Goal: Task Accomplishment & Management: Manage account settings

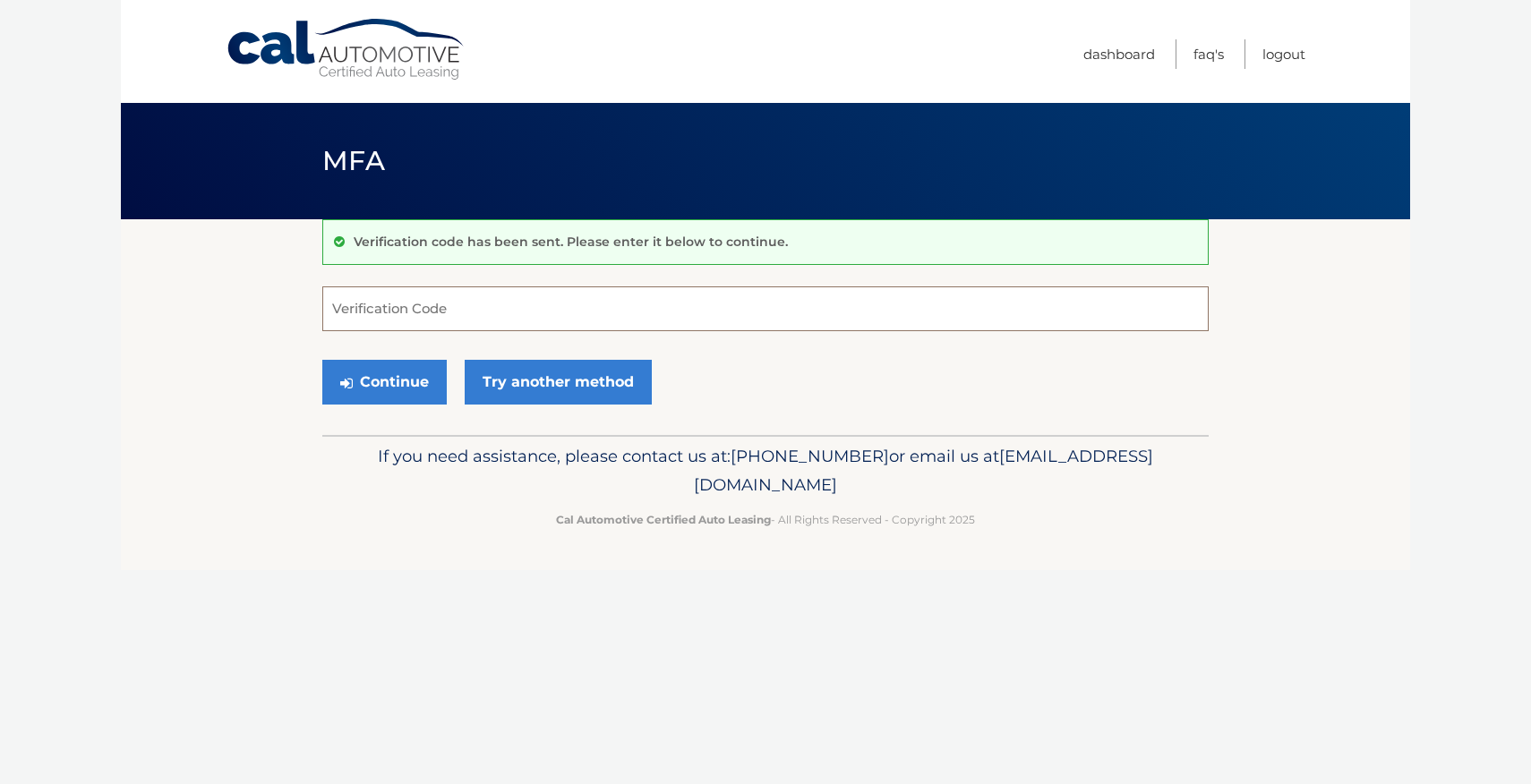
click at [507, 297] on input "Verification Code" at bounding box center [765, 309] width 886 height 45
type input "578758"
click at [393, 396] on button "Continue" at bounding box center [384, 382] width 125 height 45
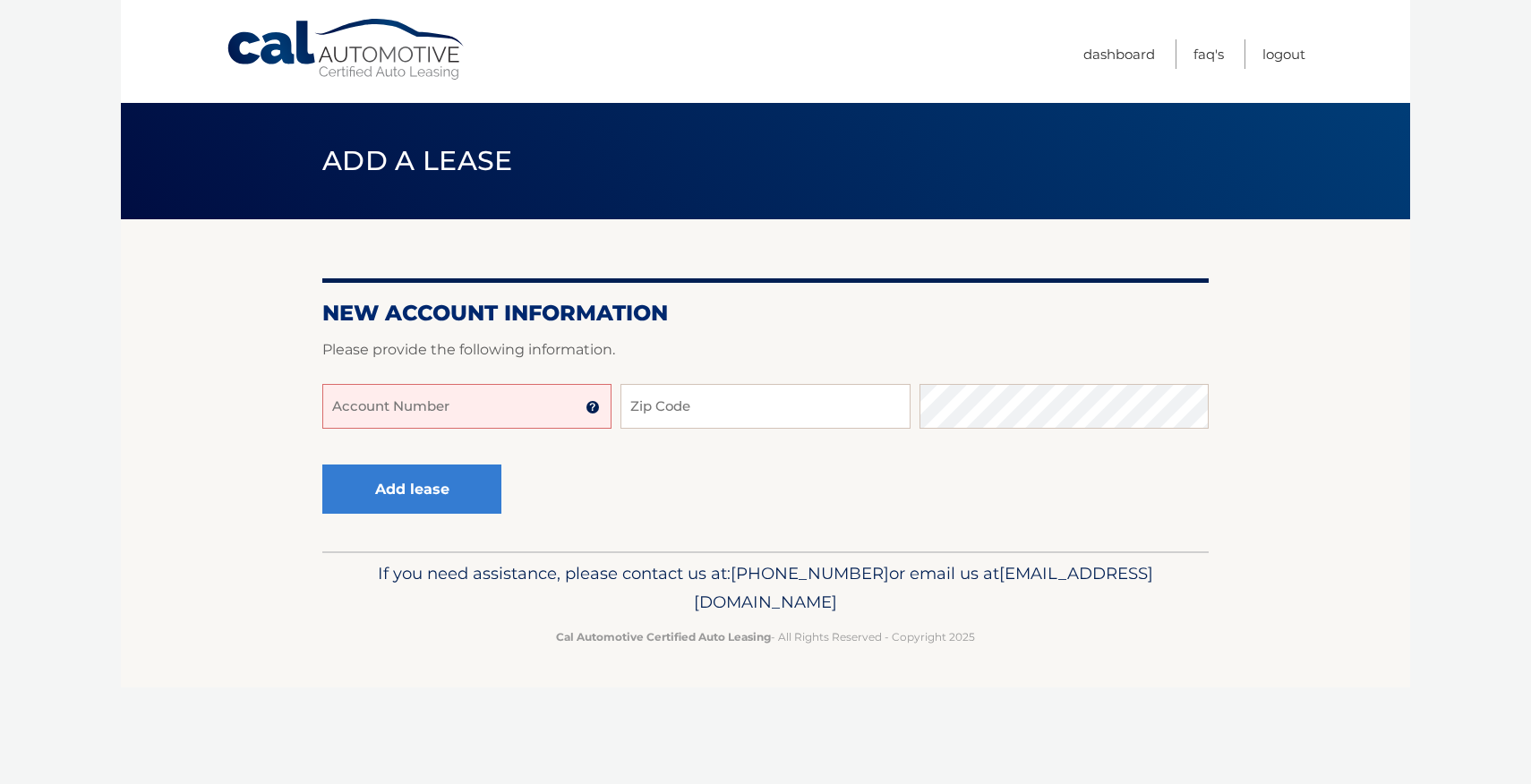
click at [500, 419] on input "Account Number" at bounding box center [466, 406] width 289 height 45
type input "44456017560"
click at [671, 419] on input "Zip Code" at bounding box center [765, 406] width 289 height 45
click at [671, 419] on input "1-031" at bounding box center [765, 406] width 289 height 45
type input "10312"
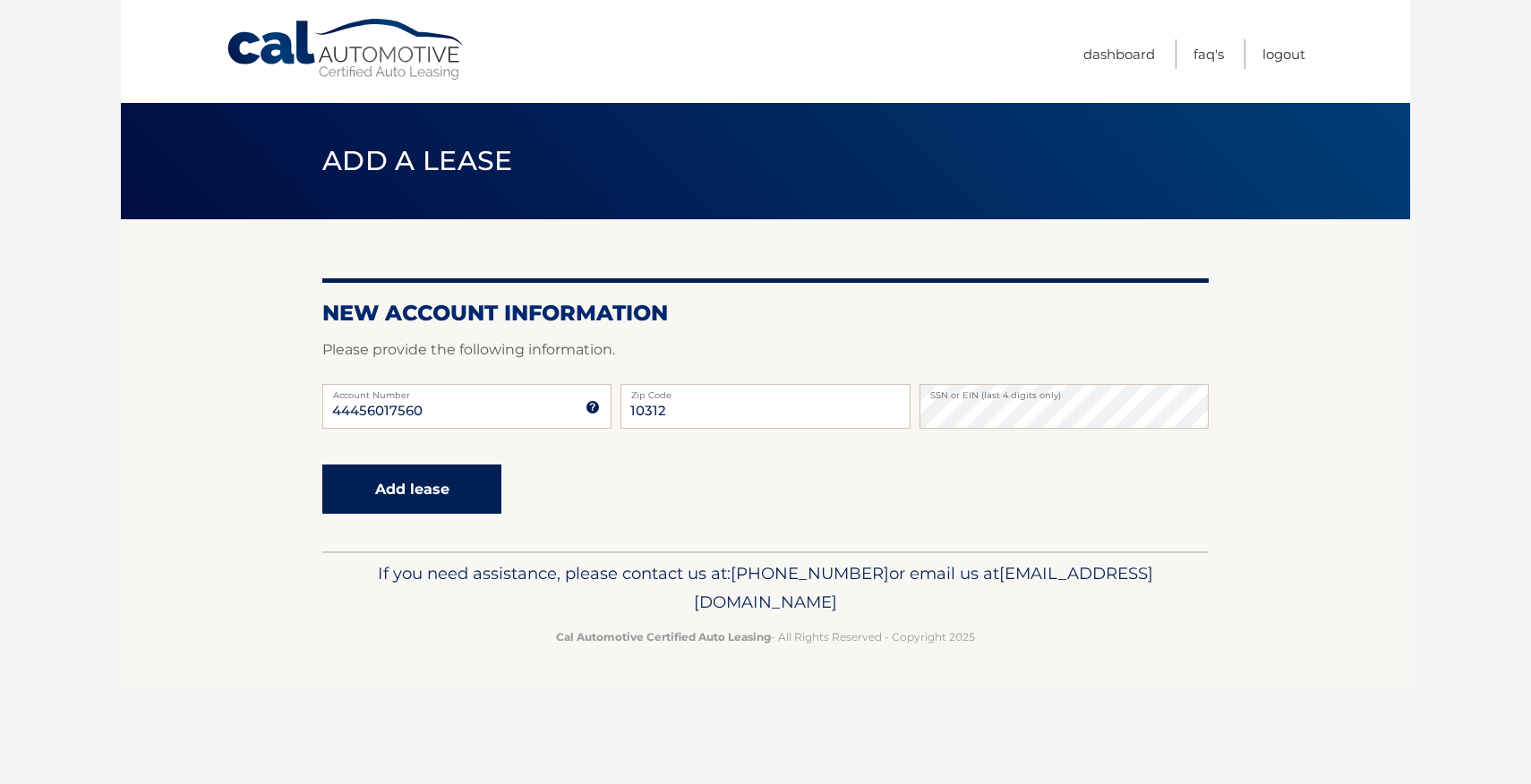
click at [493, 487] on button "Add lease" at bounding box center [411, 488] width 179 height 49
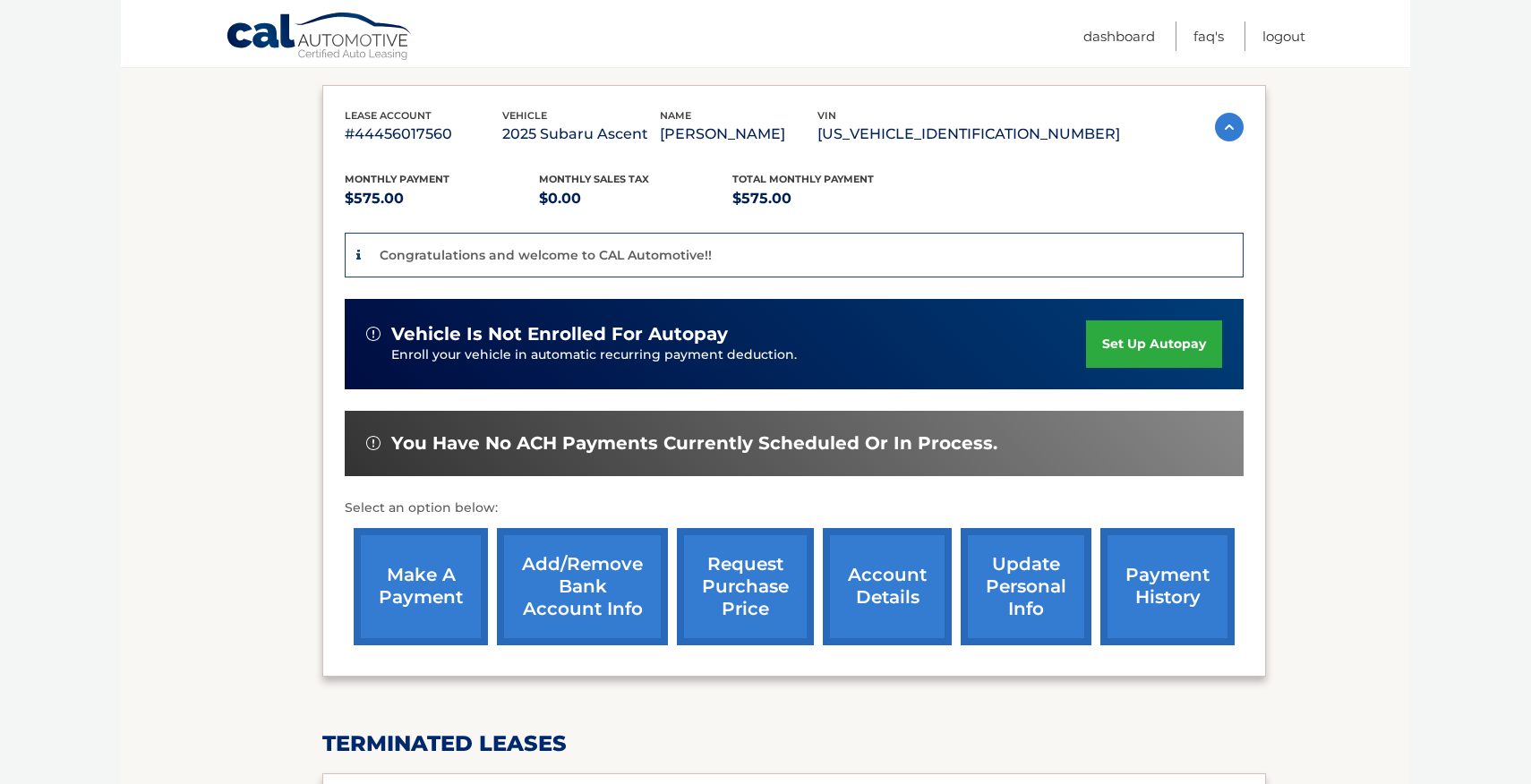
scroll to position [291, 0]
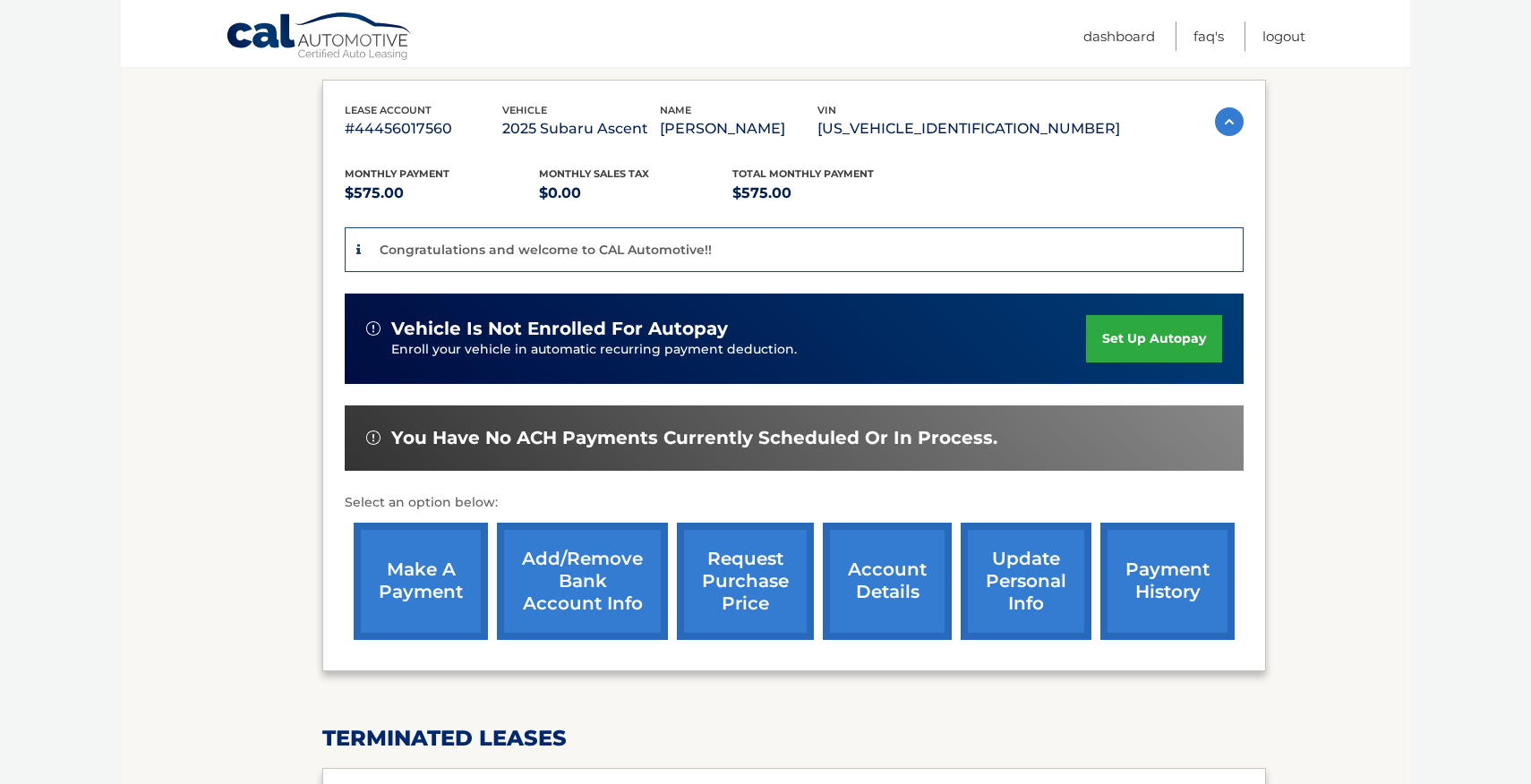
click at [1152, 339] on link "set up autopay" at bounding box center [1153, 339] width 136 height 47
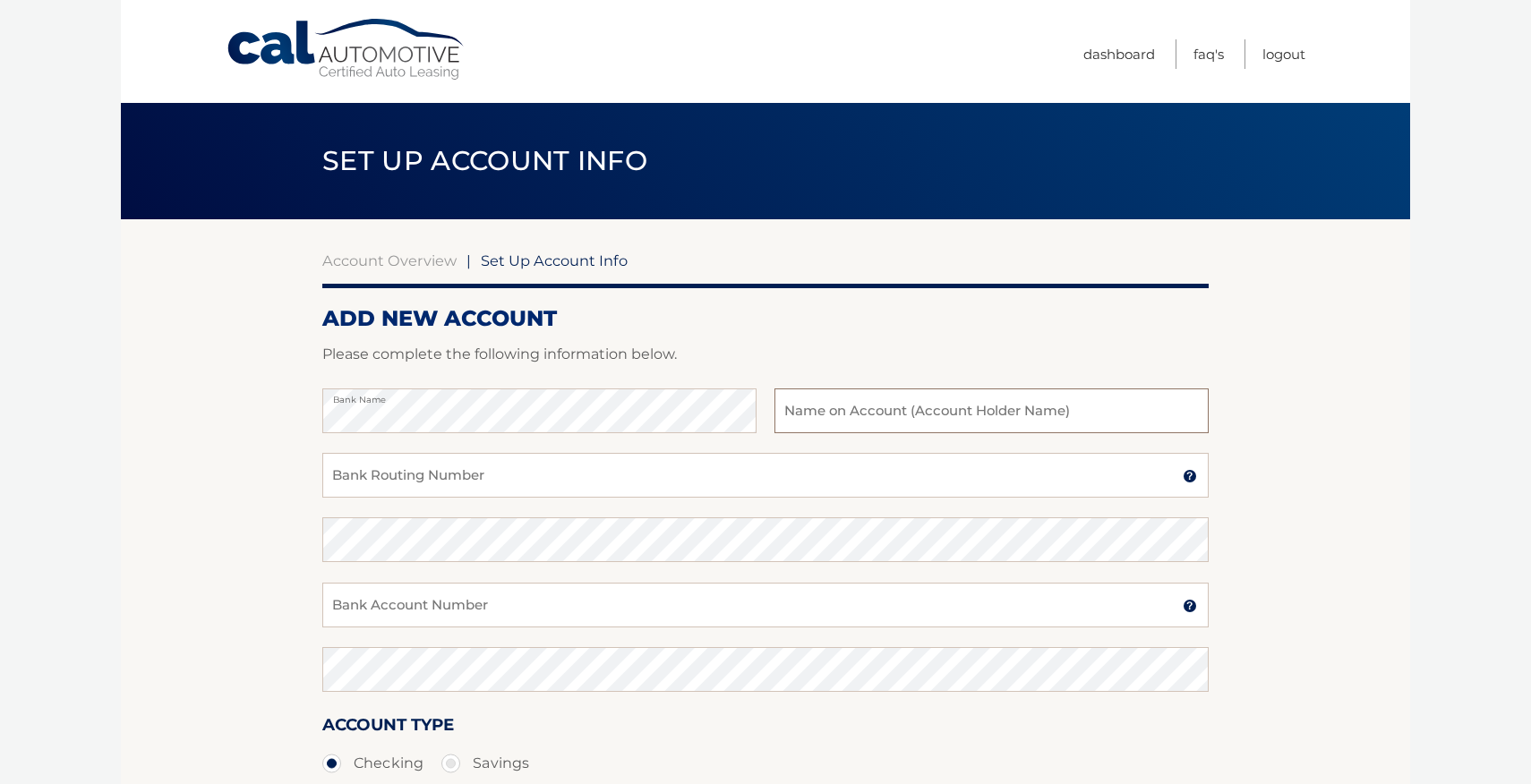
click at [868, 396] on input "text" at bounding box center [991, 411] width 434 height 45
click at [918, 421] on input "[PERSON_NAME]" at bounding box center [991, 411] width 434 height 45
type input "[PERSON_NAME]"
click at [647, 473] on input "Bank Routing Number" at bounding box center [765, 475] width 886 height 45
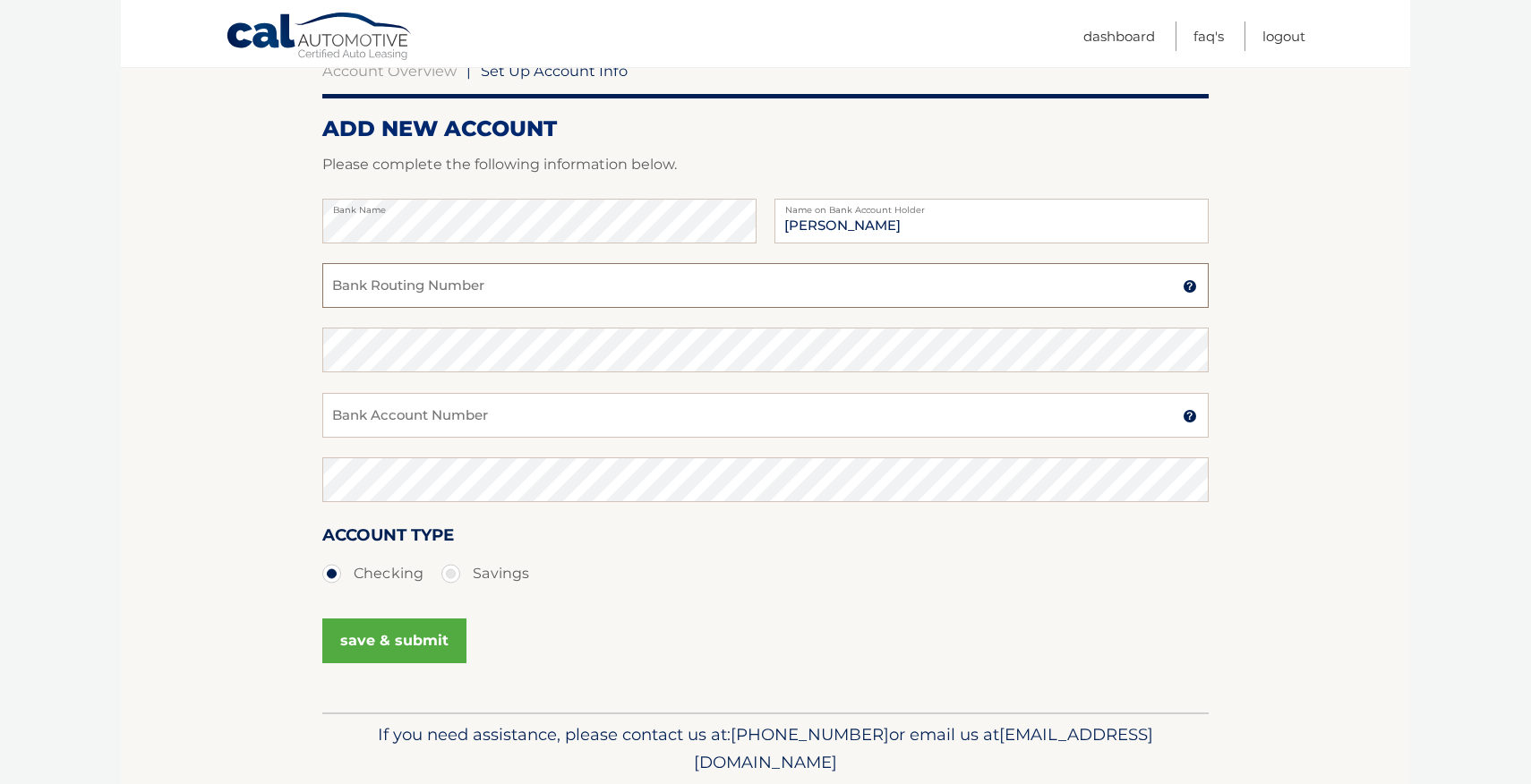
scroll to position [135, 0]
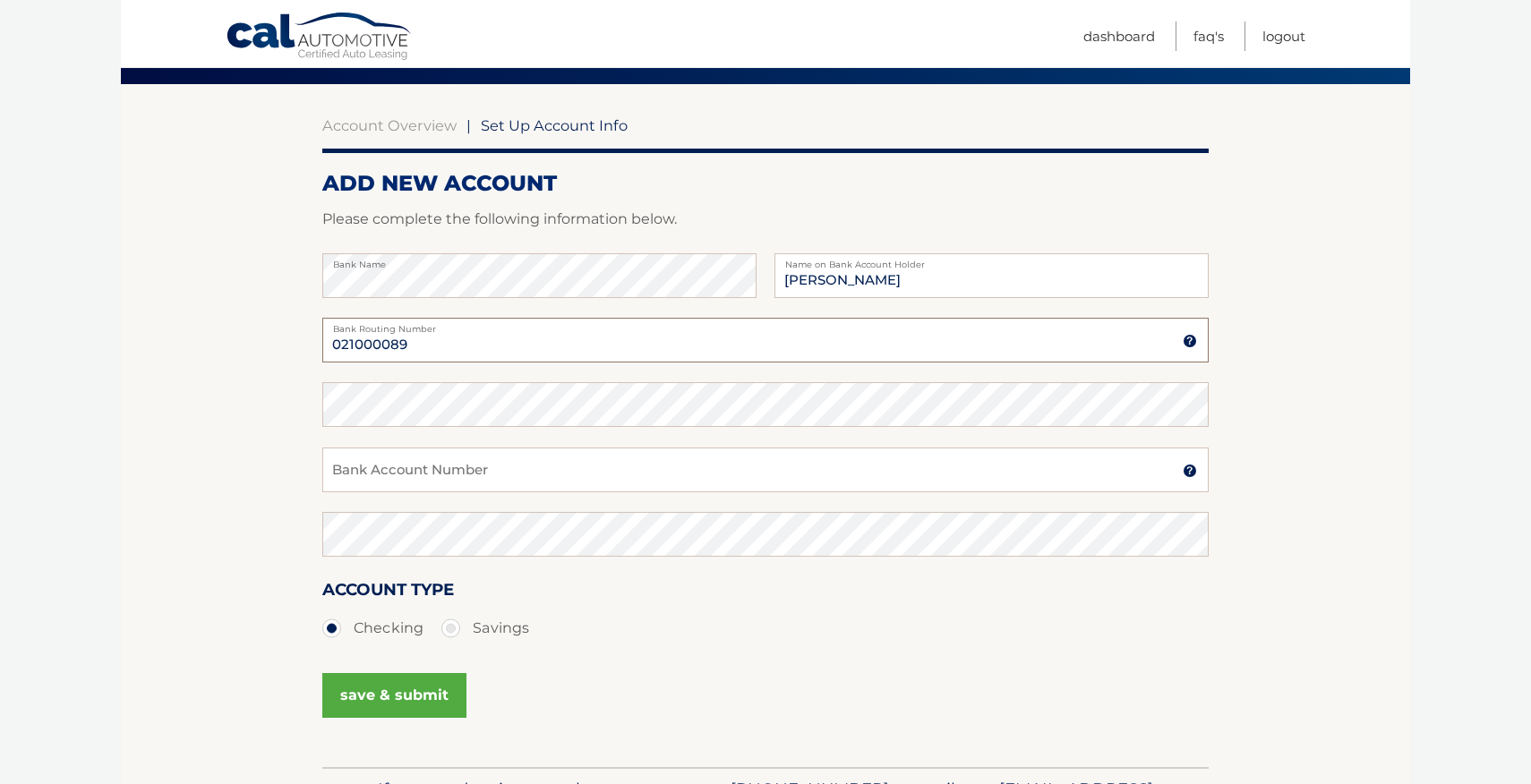
type input "021000089"
click at [616, 457] on input "Bank Account Number" at bounding box center [765, 470] width 886 height 45
type input "4996388209"
click at [448, 701] on button "save & submit" at bounding box center [393, 696] width 144 height 45
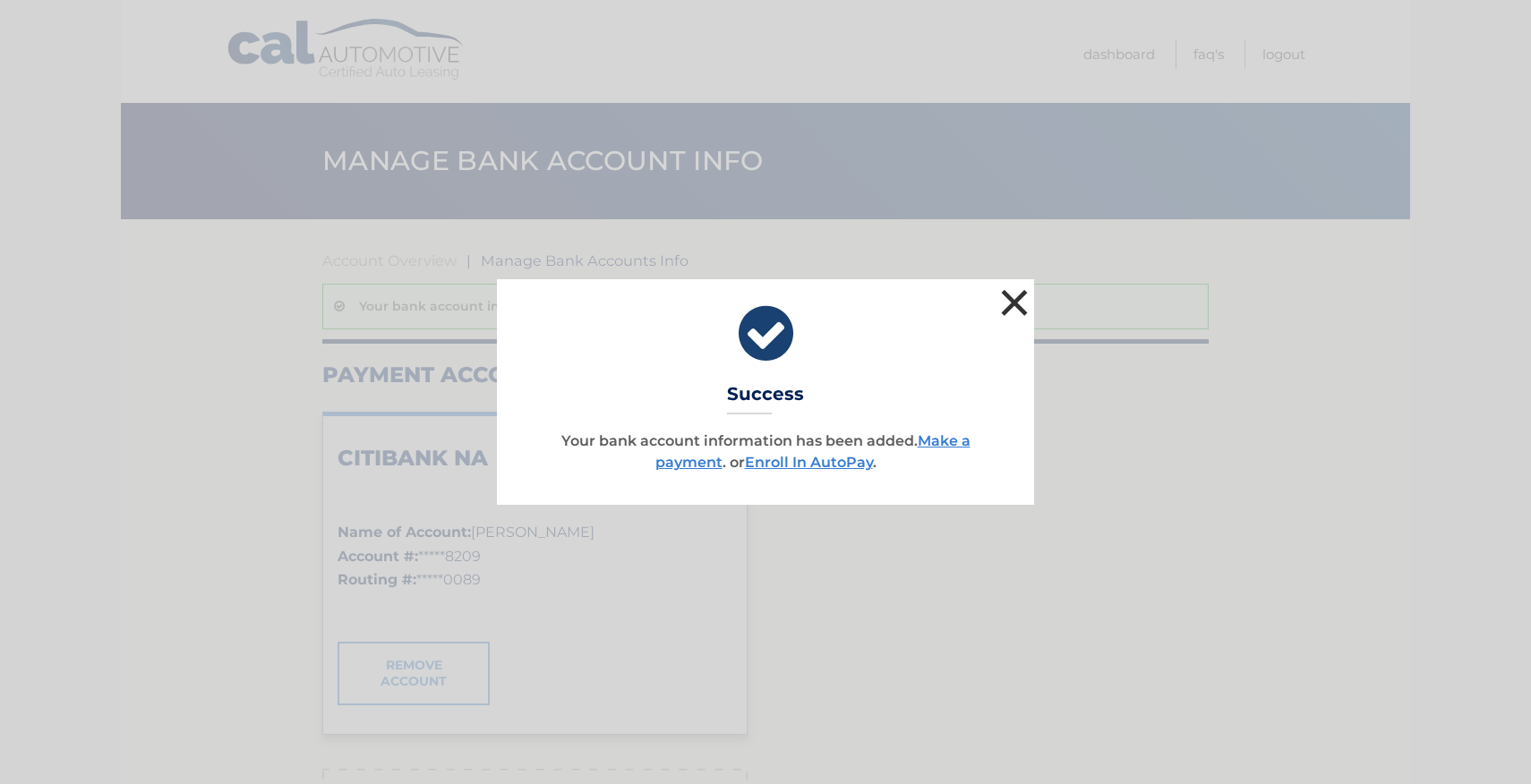
click at [1015, 293] on button "×" at bounding box center [1014, 302] width 35 height 35
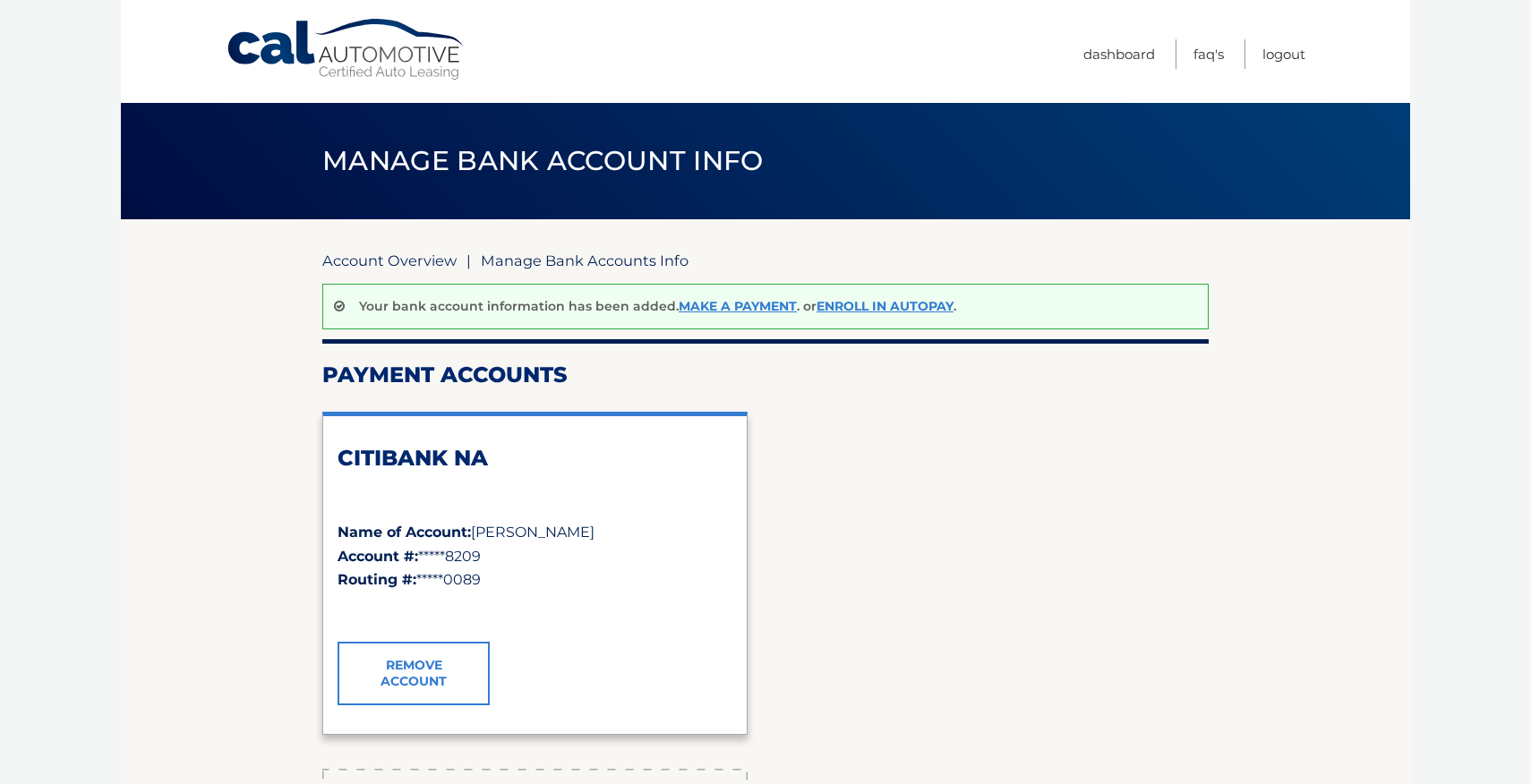
click at [413, 261] on link "Account Overview" at bounding box center [389, 259] width 134 height 18
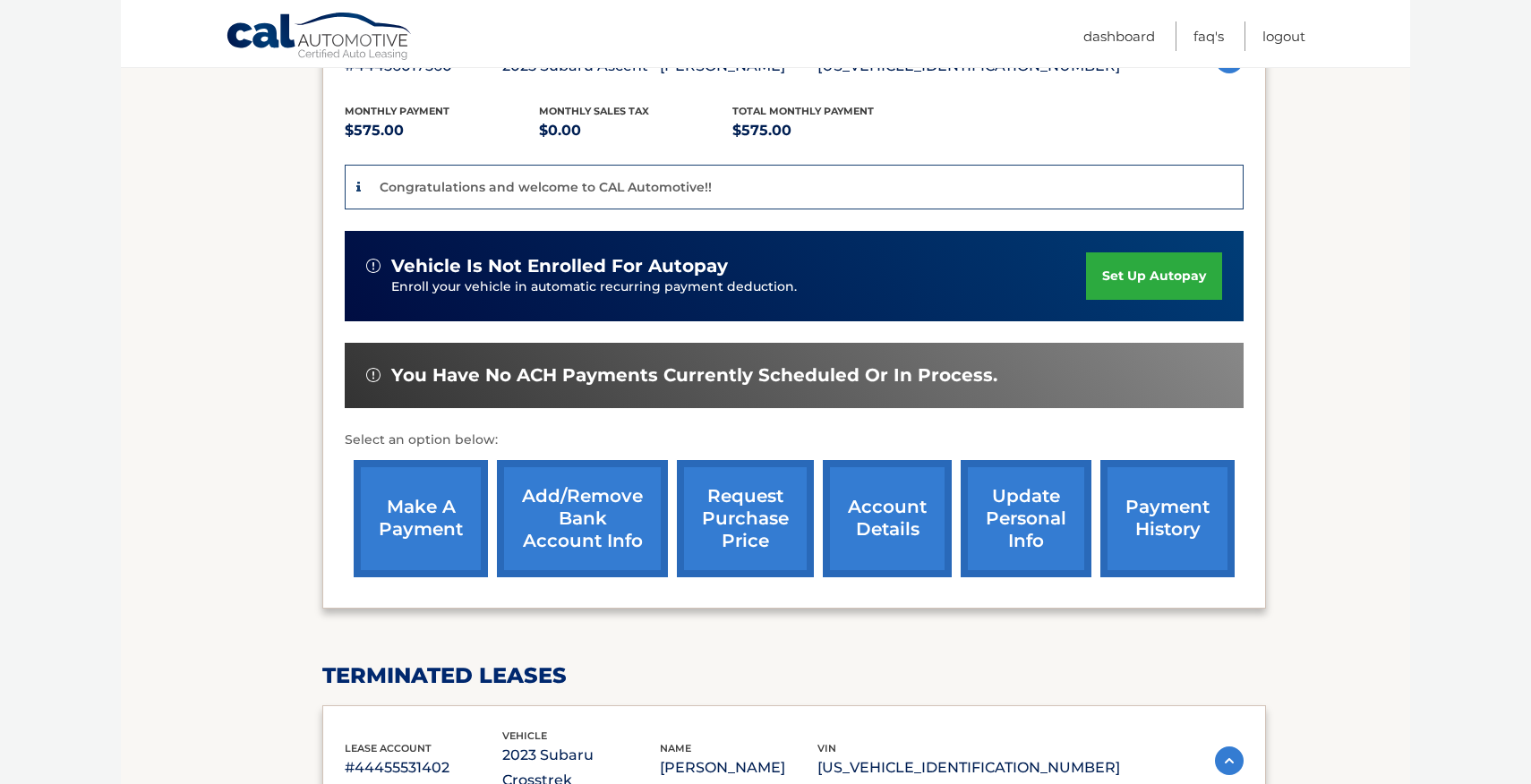
scroll to position [321, 0]
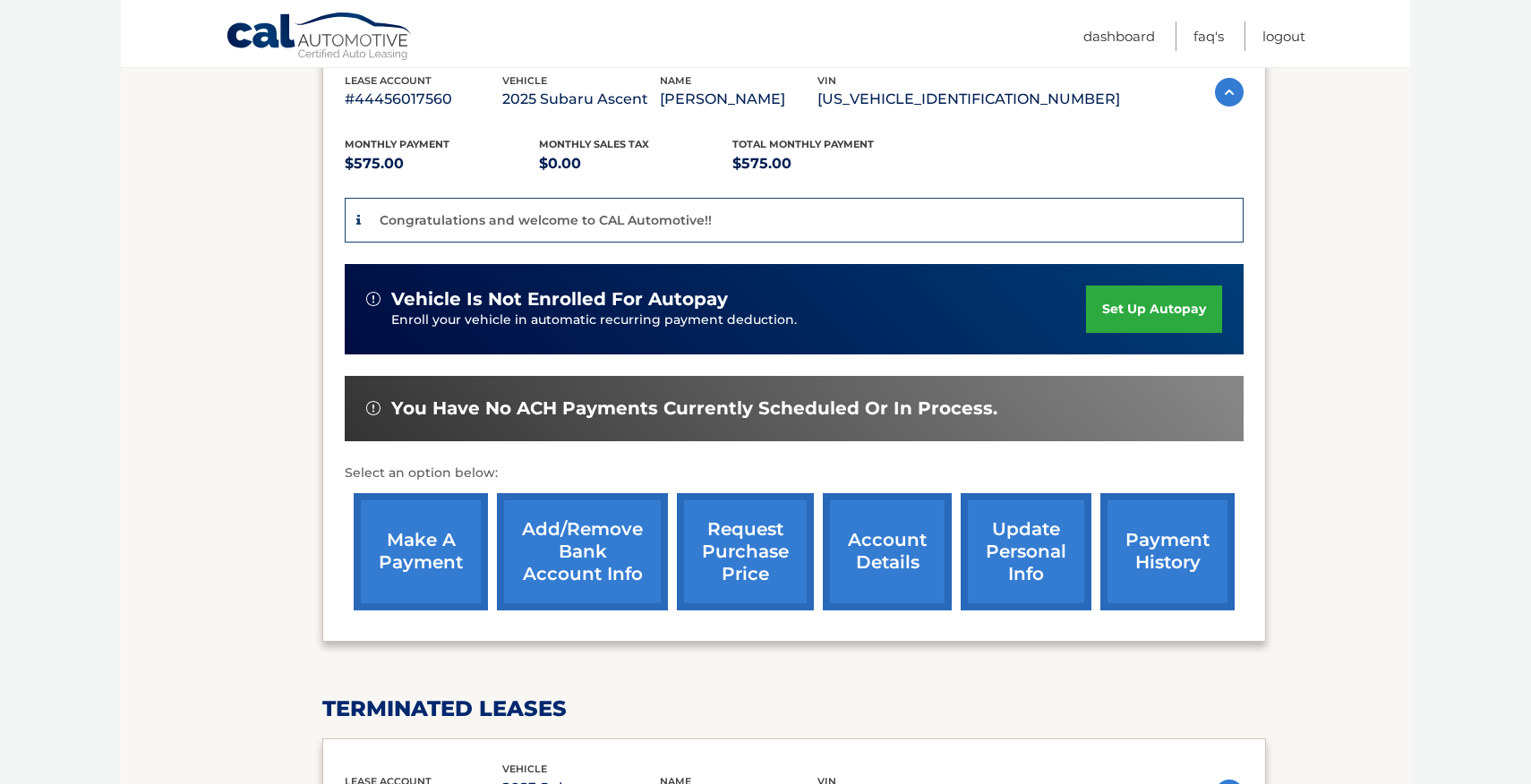
click at [1133, 319] on link "set up autopay" at bounding box center [1153, 309] width 136 height 47
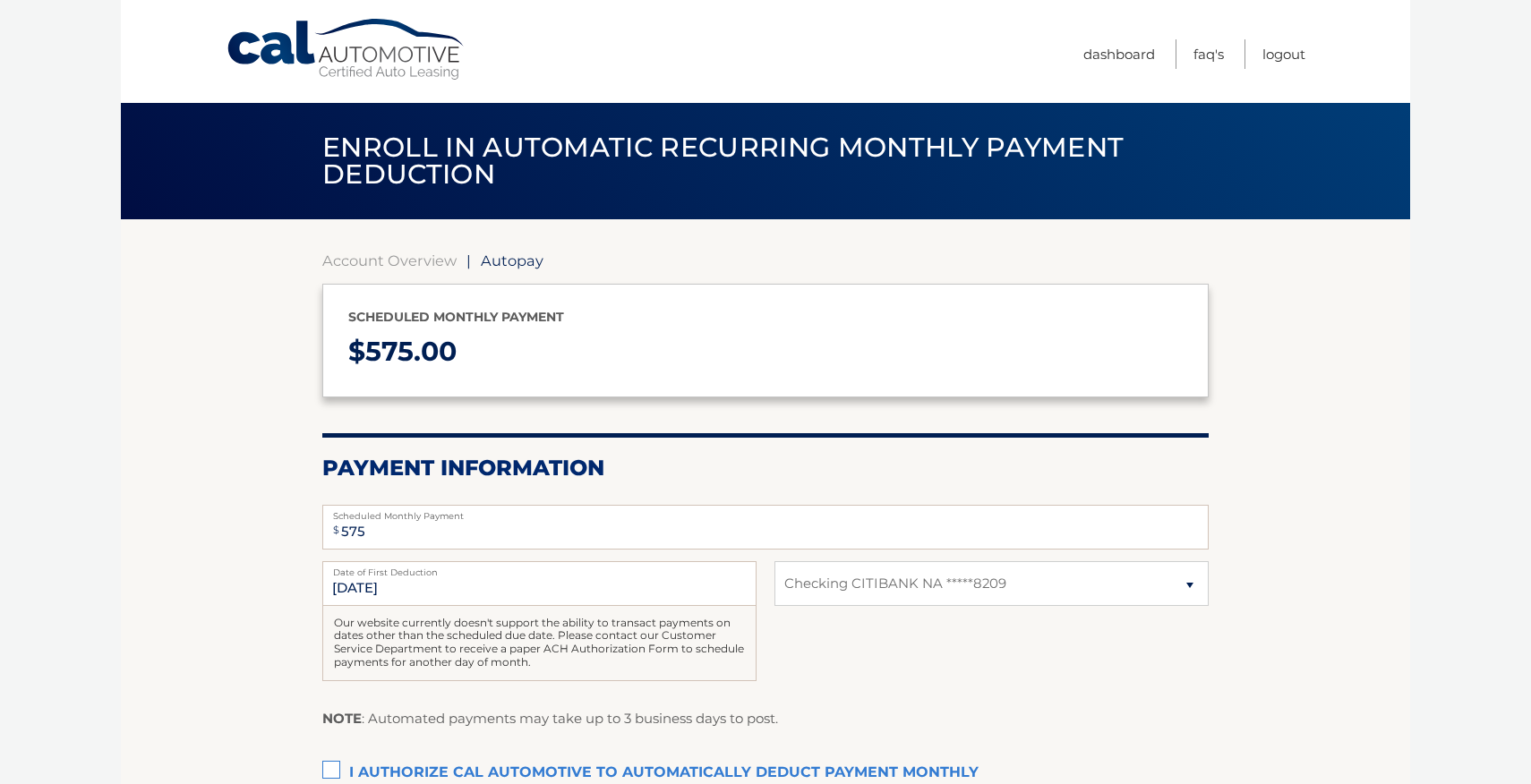
select select "OTk5NWMzNGMtYjc5Yi00MTFmLTk1NjQtZDI1YmI4YTU5YTQ1"
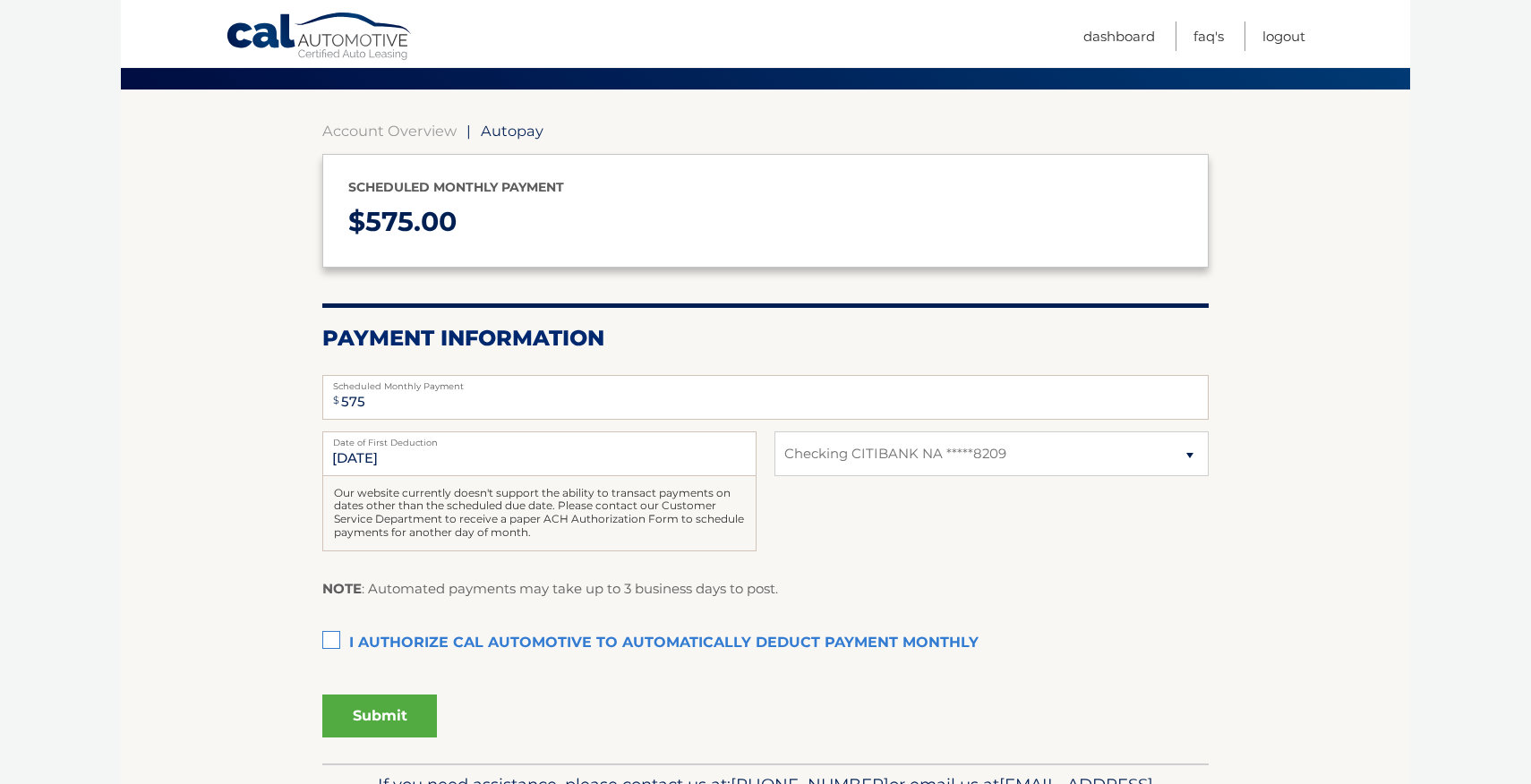
scroll to position [134, 0]
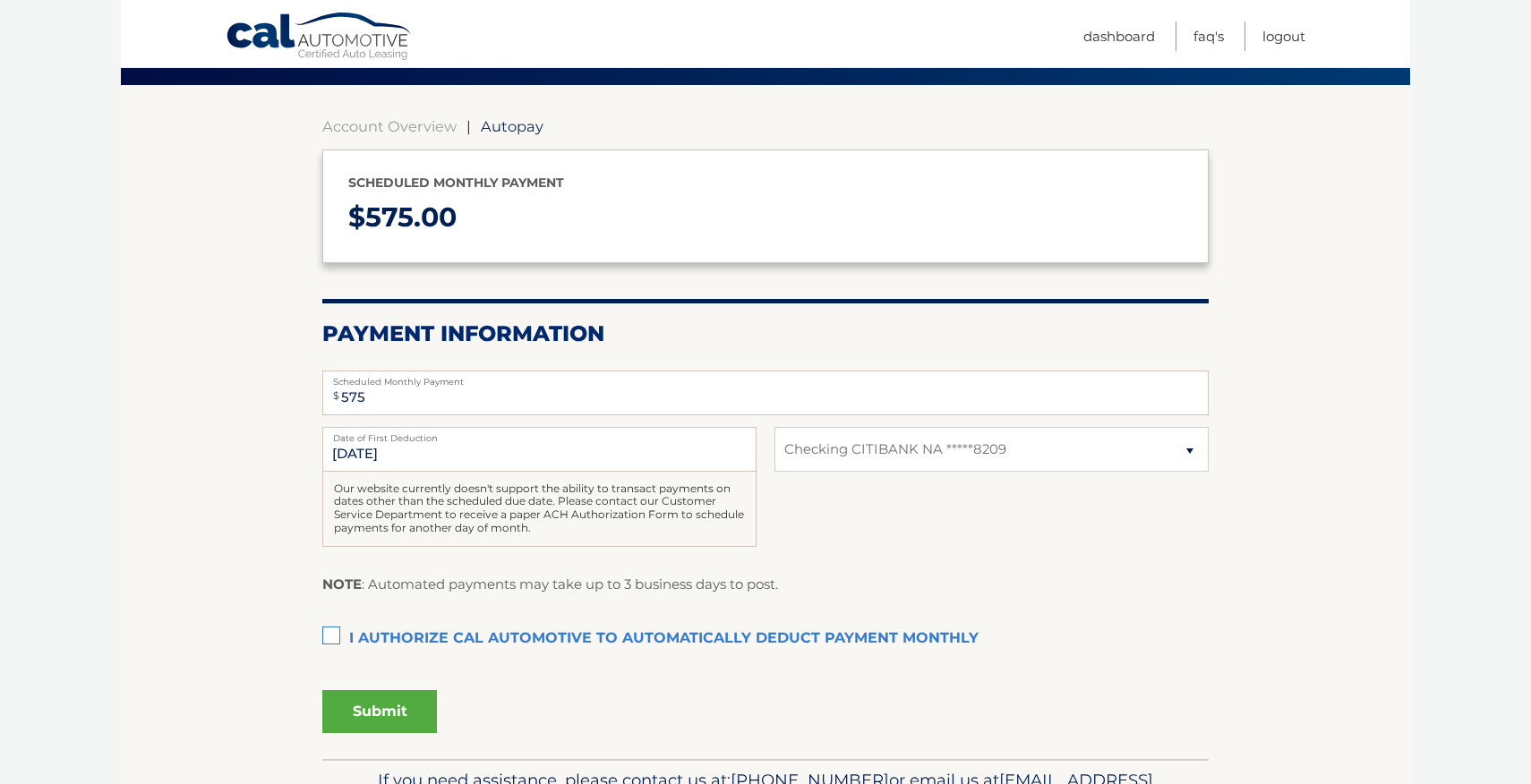
click at [336, 637] on label "I authorize cal automotive to automatically deduct payment monthly This checkbo…" at bounding box center [765, 639] width 886 height 35
click at [0, 0] on input "I authorize cal automotive to automatically deduct payment monthly This checkbo…" at bounding box center [0, 0] width 0 height 0
click at [406, 711] on button "Submit" at bounding box center [379, 711] width 114 height 43
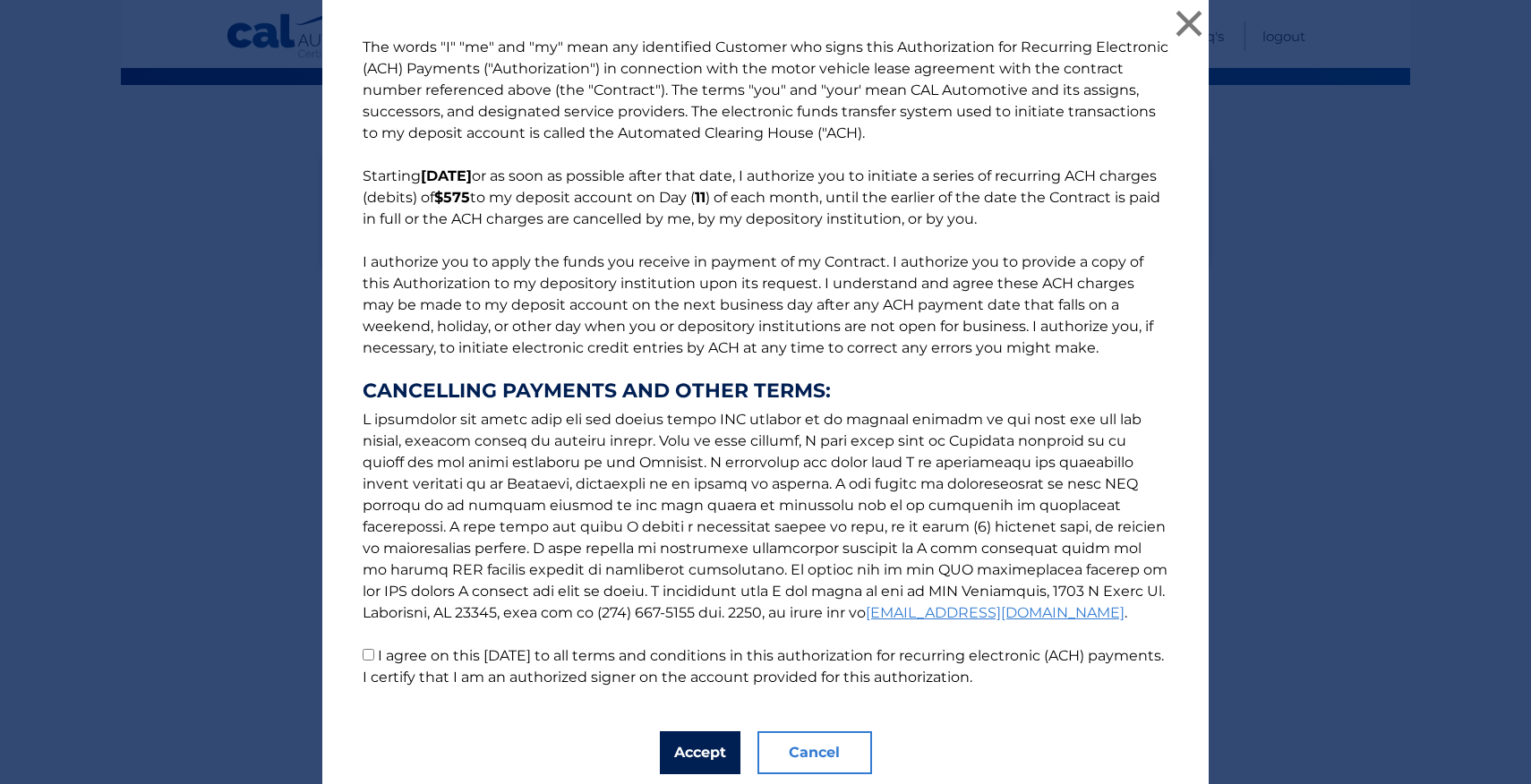
click at [707, 745] on button "Accept" at bounding box center [699, 752] width 81 height 43
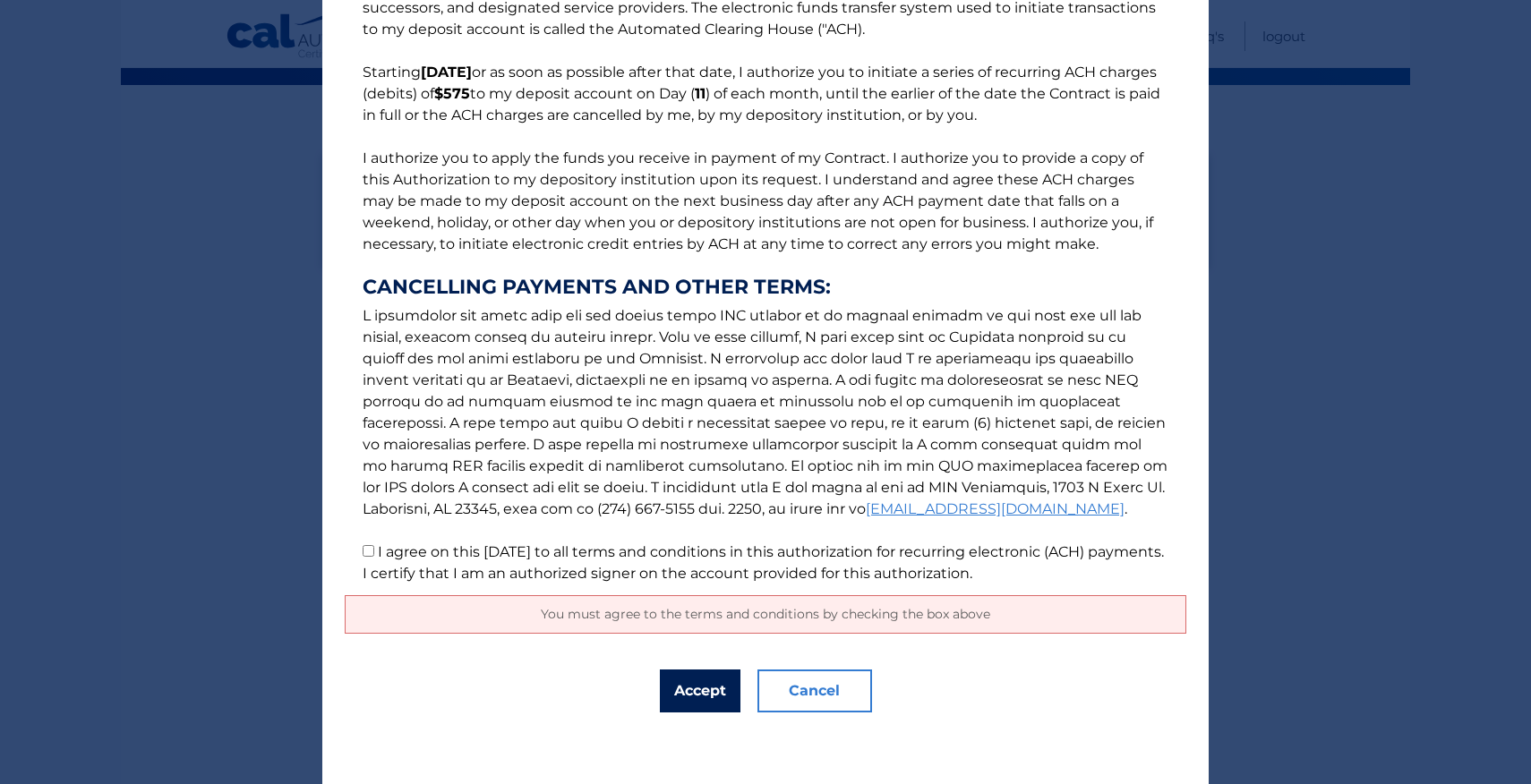
scroll to position [0, 0]
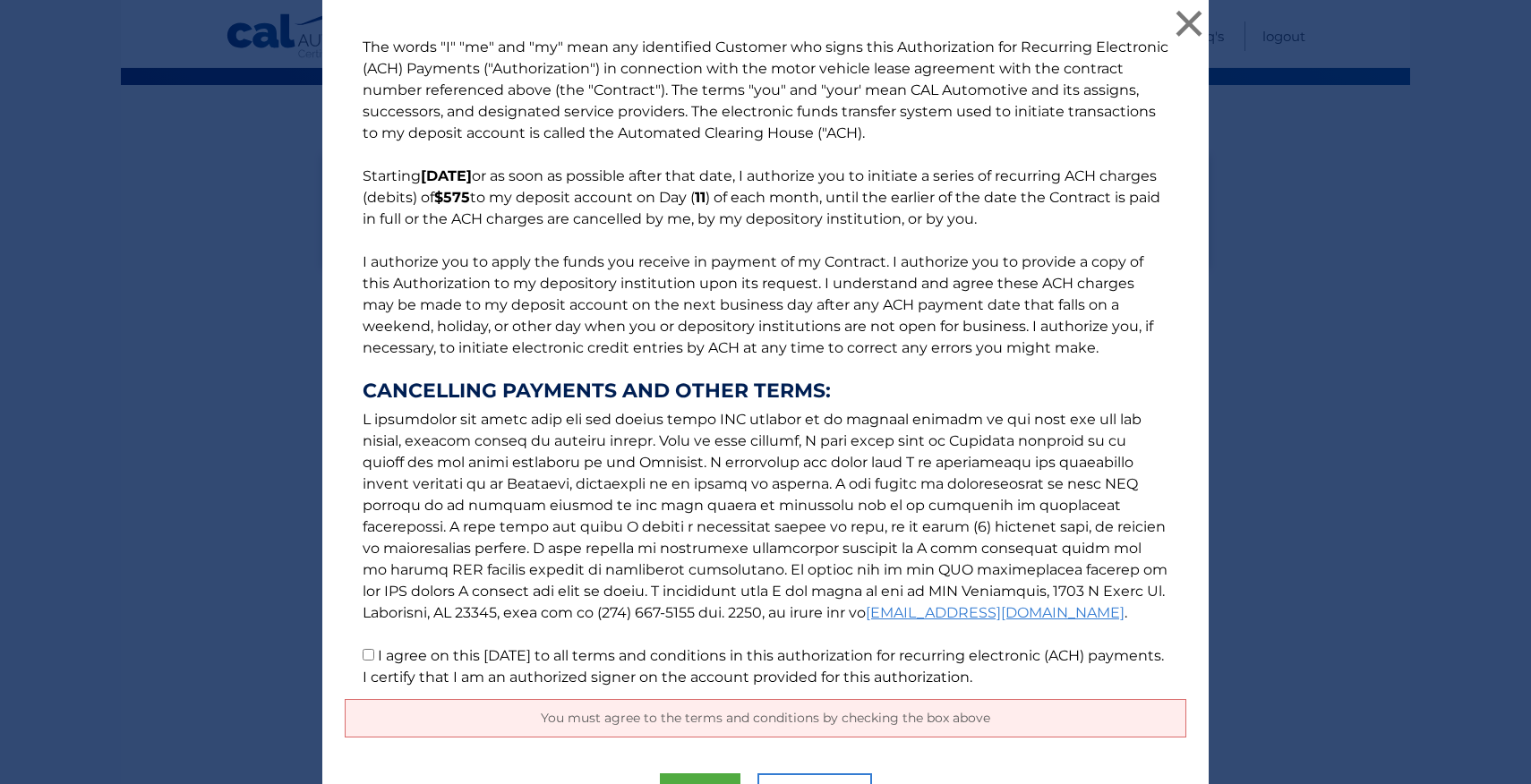
click at [369, 657] on input "I agree on this [DATE] to all terms and conditions in this authorization for re…" at bounding box center [368, 655] width 12 height 12
checkbox input "true"
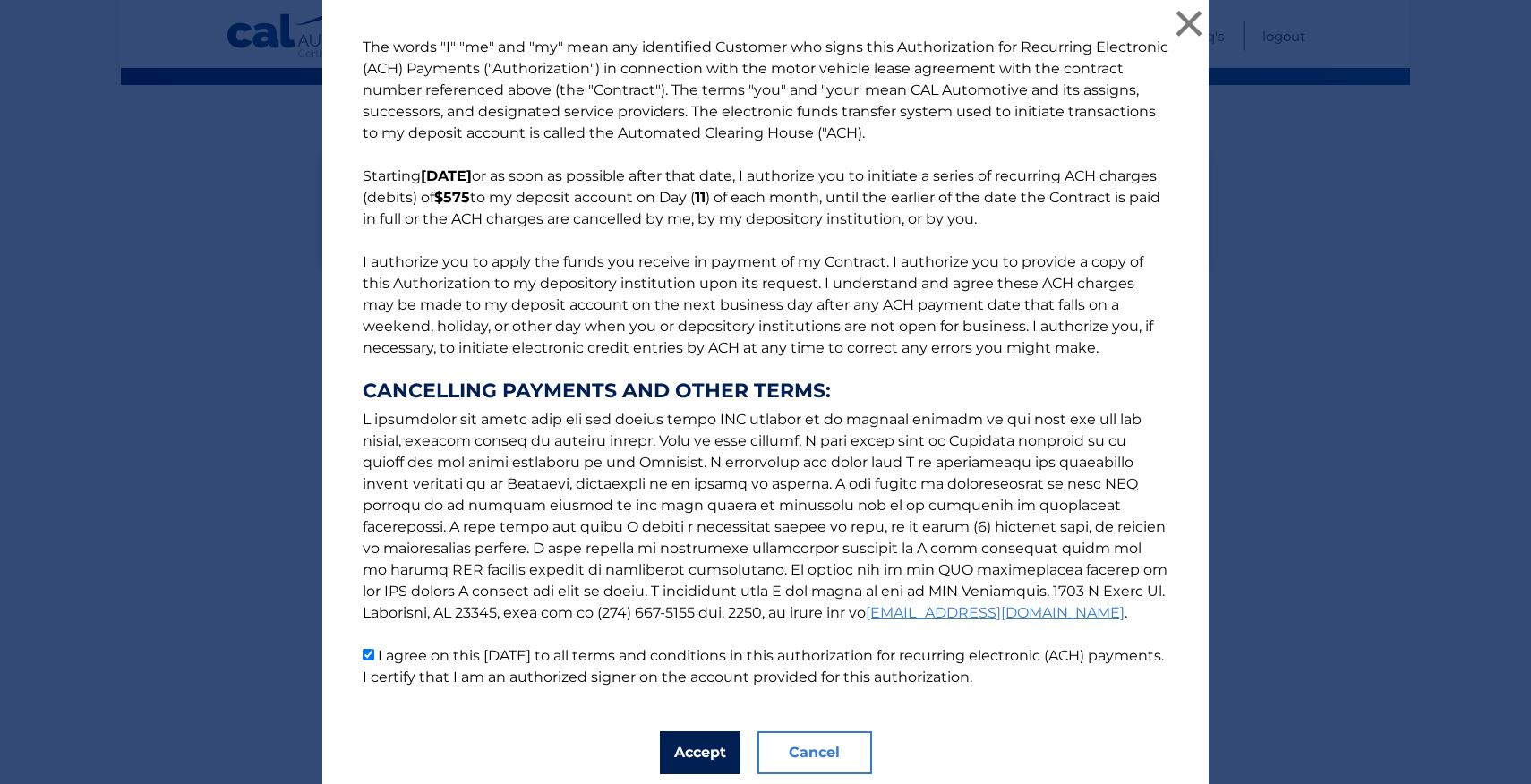
click at [696, 755] on button "Accept" at bounding box center [699, 752] width 81 height 43
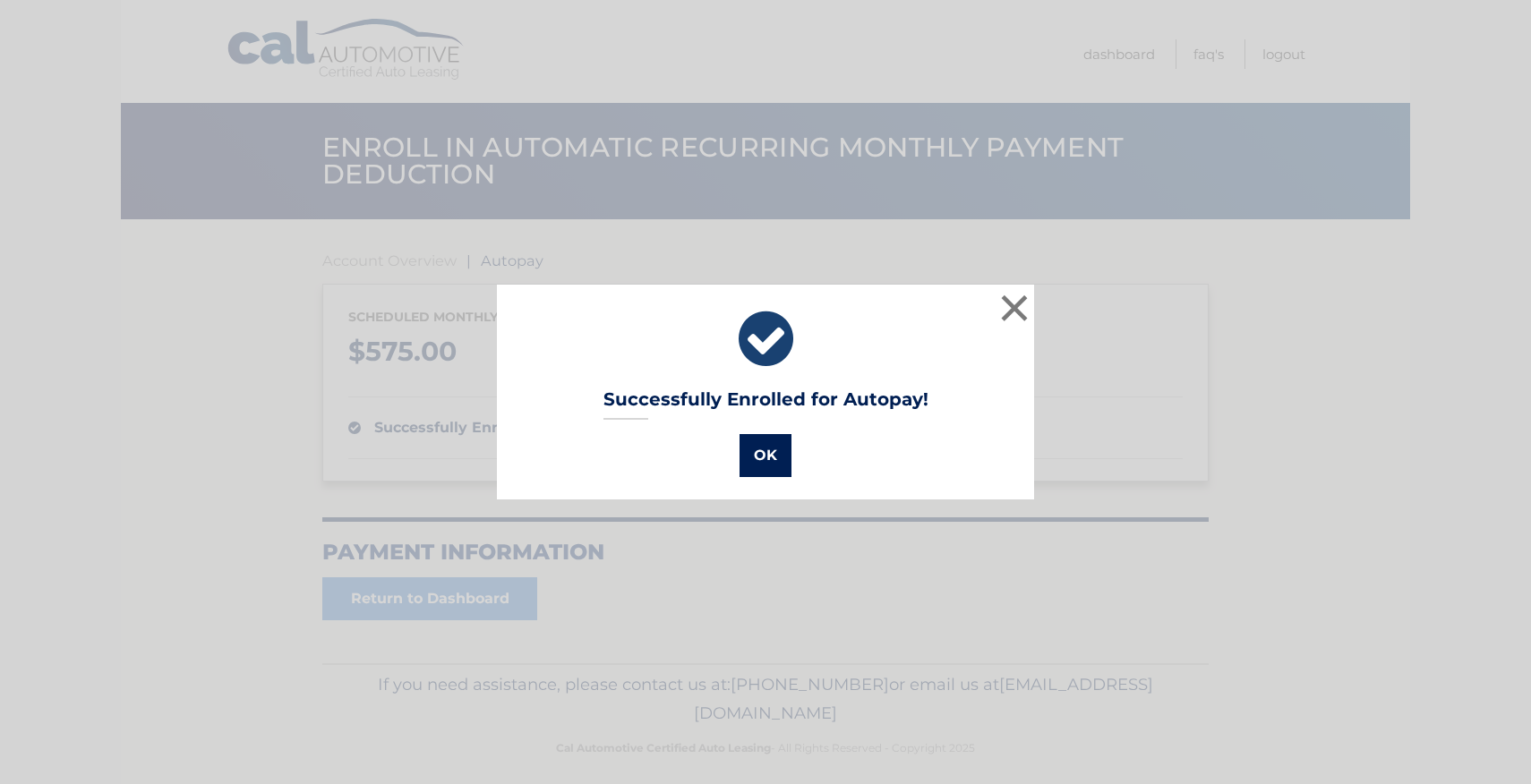
click at [767, 465] on button "OK" at bounding box center [766, 456] width 52 height 43
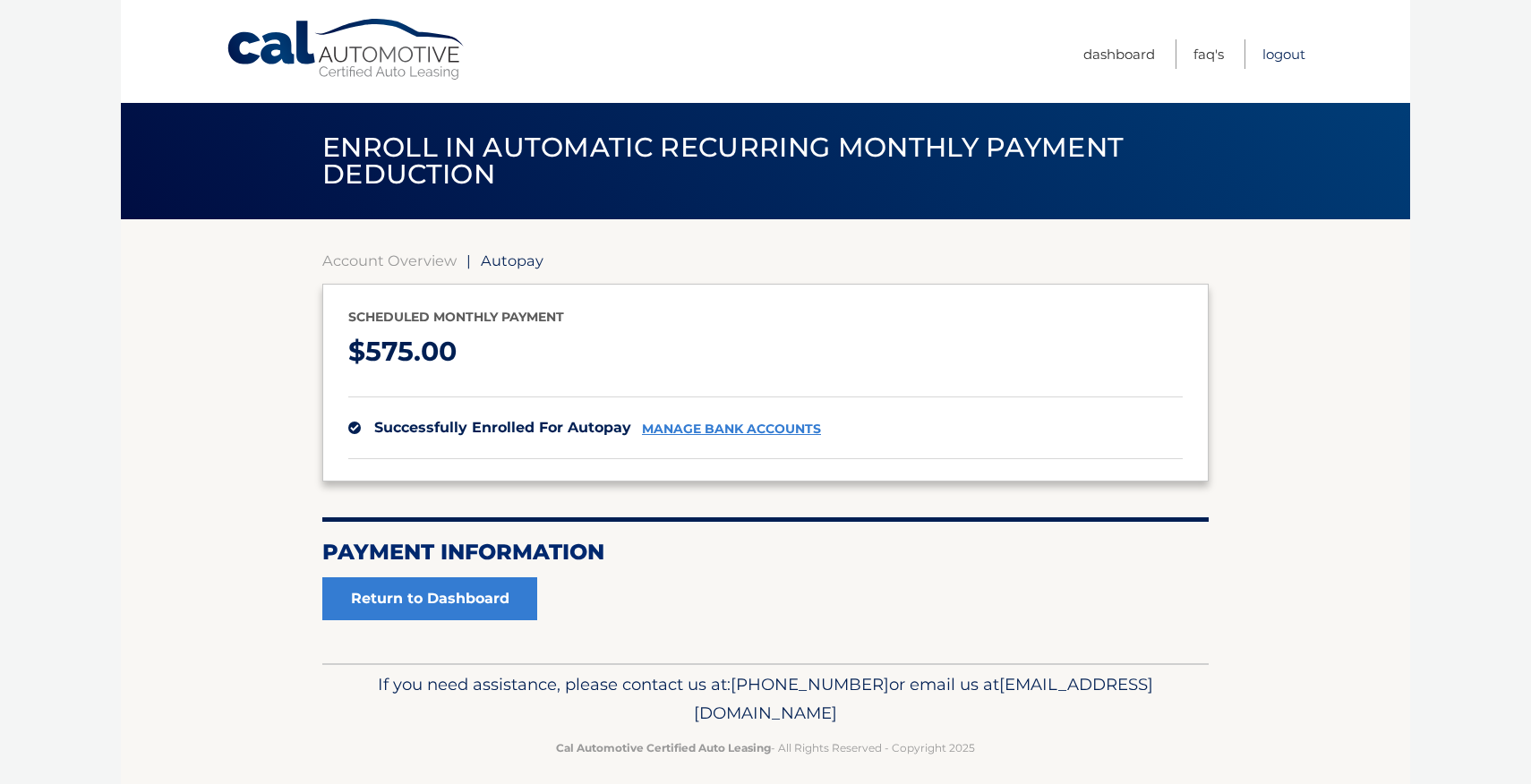
click at [1278, 55] on link "Logout" at bounding box center [1284, 54] width 43 height 30
